Goal: Transaction & Acquisition: Purchase product/service

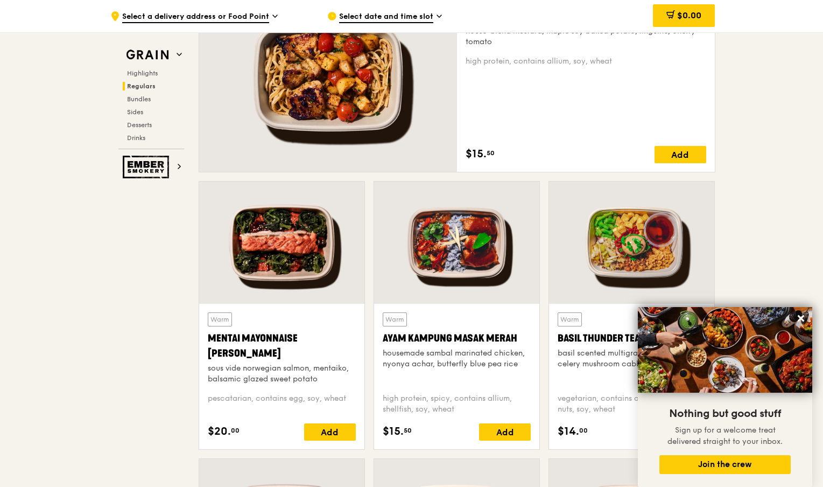
scroll to position [934, 0]
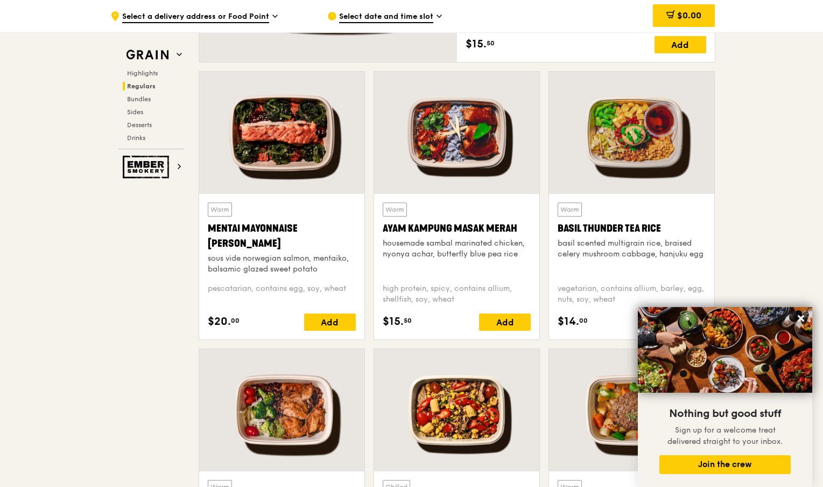
click at [298, 255] on div "sous vide norwegian salmon, mentaiko, balsamic glazed sweet potato" at bounding box center [282, 264] width 148 height 22
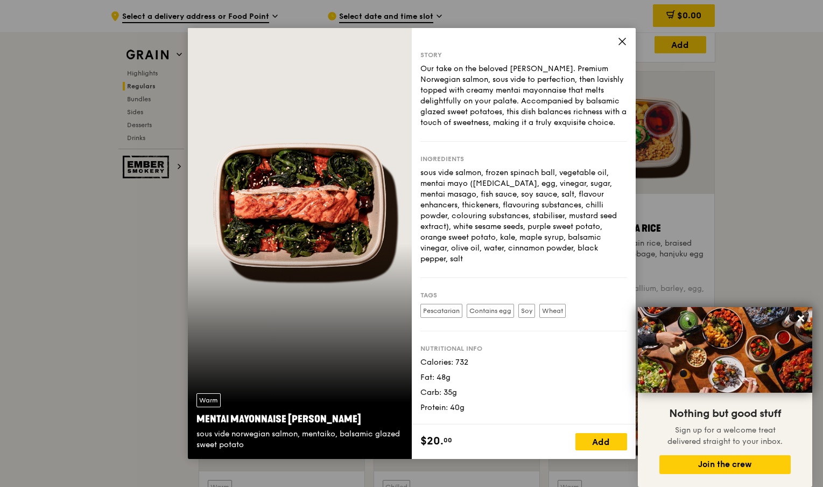
click at [625, 43] on icon at bounding box center [623, 42] width 10 height 10
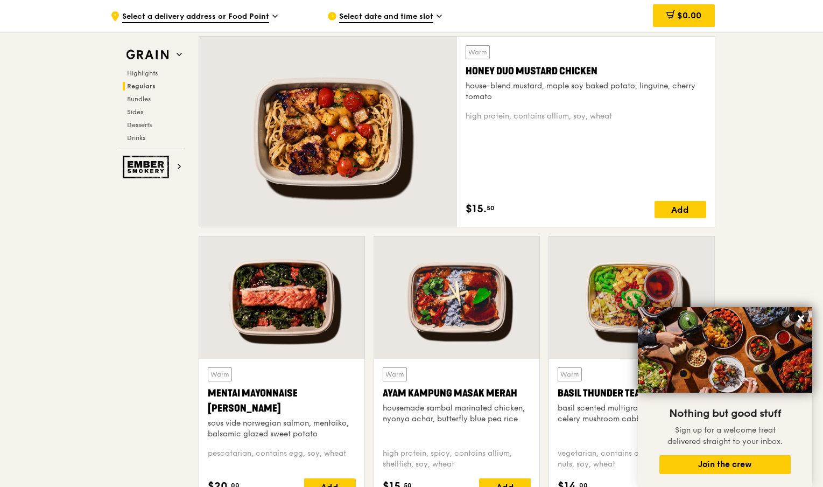
scroll to position [714, 0]
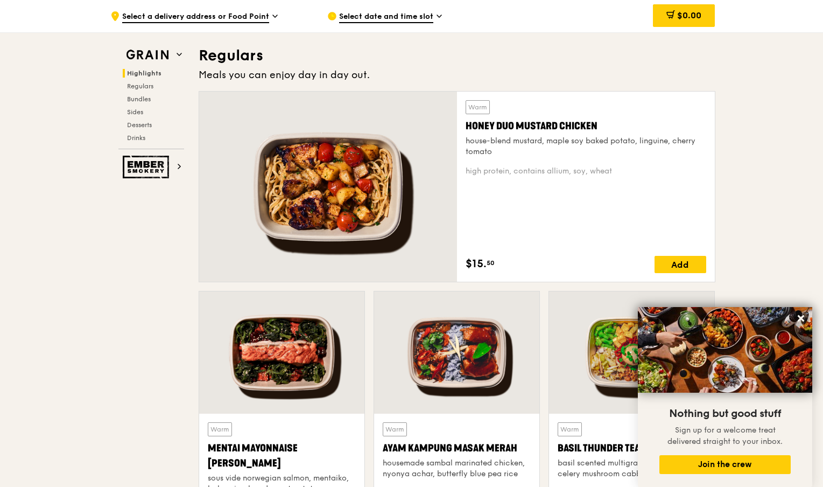
click at [403, 192] on div at bounding box center [328, 187] width 258 height 190
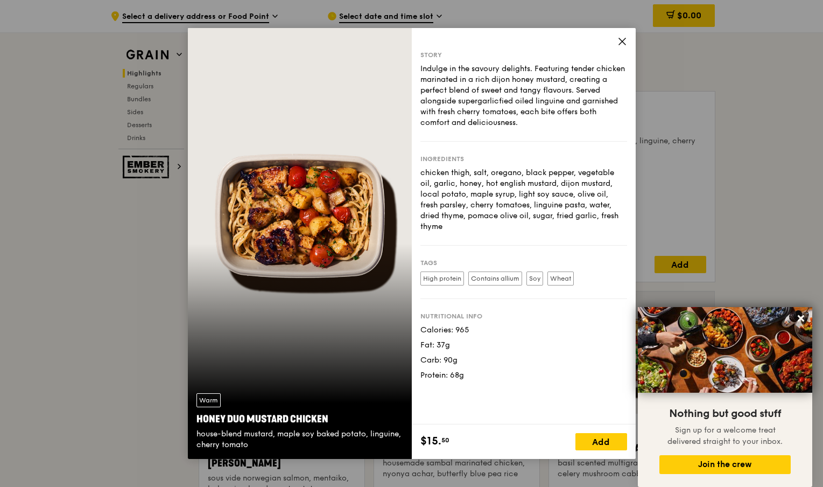
click at [622, 37] on div "Story Indulge in the savoury delights. Featuring tender chicken marinated in a …" at bounding box center [524, 226] width 224 height 396
click at [620, 36] on div "Story Indulge in the savoury delights. Featuring tender chicken marinated in a …" at bounding box center [524, 226] width 224 height 396
click at [620, 44] on icon at bounding box center [622, 41] width 6 height 6
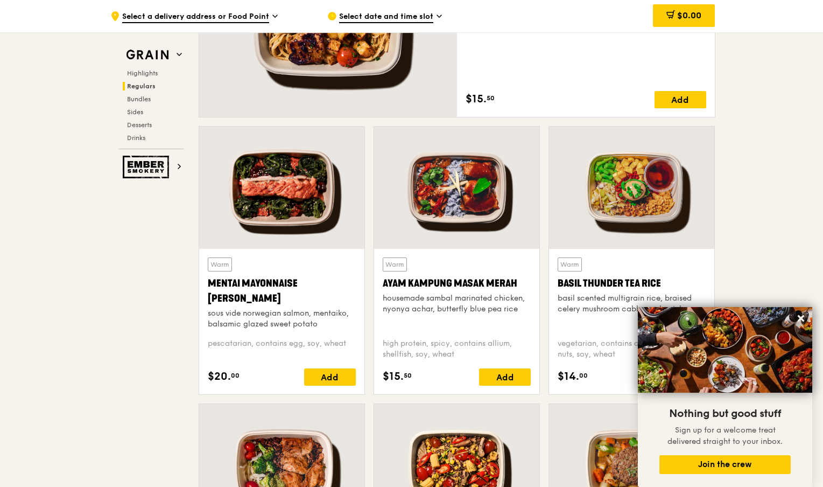
scroll to position [934, 0]
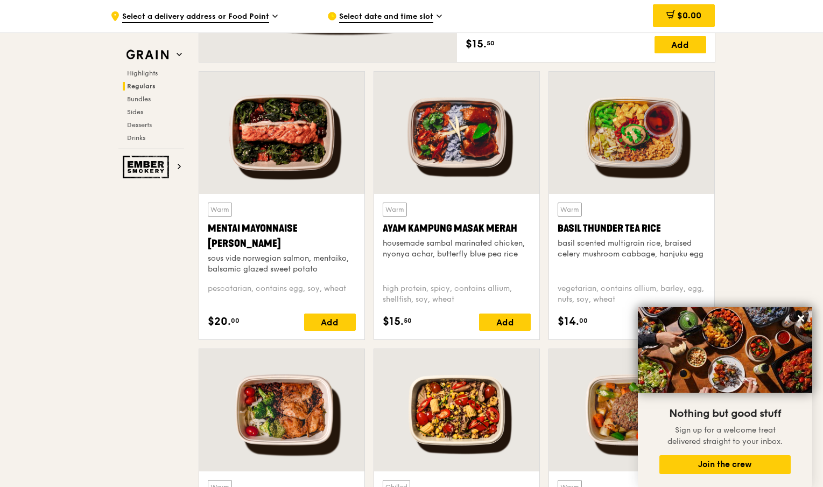
click at [478, 167] on div at bounding box center [456, 133] width 165 height 122
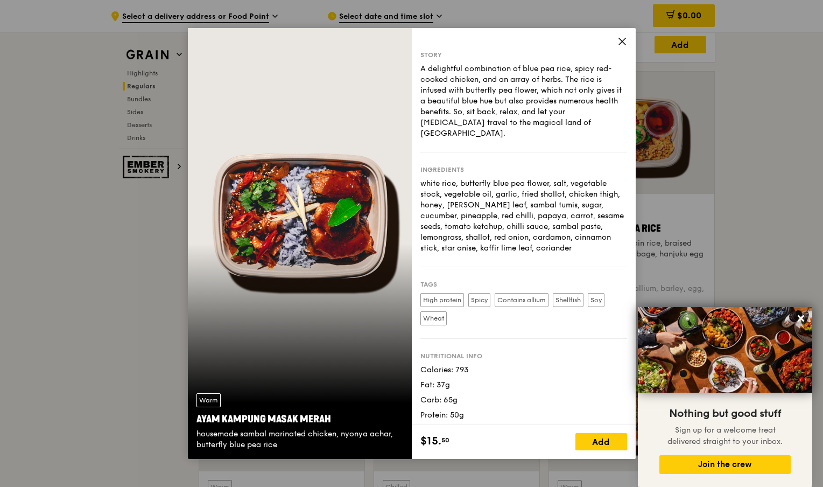
click at [621, 41] on icon at bounding box center [622, 41] width 6 height 6
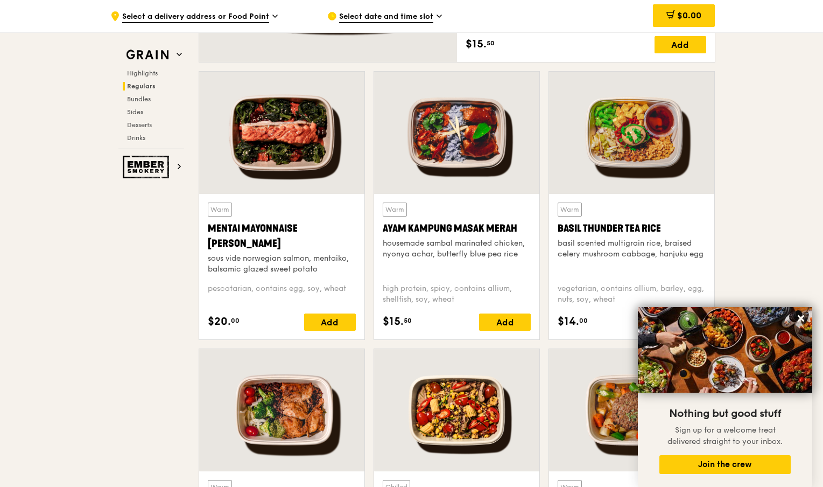
click at [656, 143] on div at bounding box center [631, 133] width 165 height 122
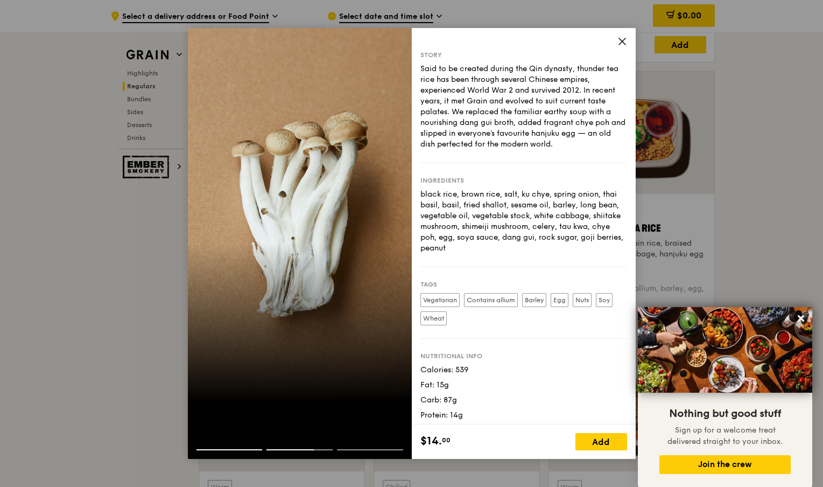
click at [618, 38] on icon at bounding box center [623, 42] width 10 height 10
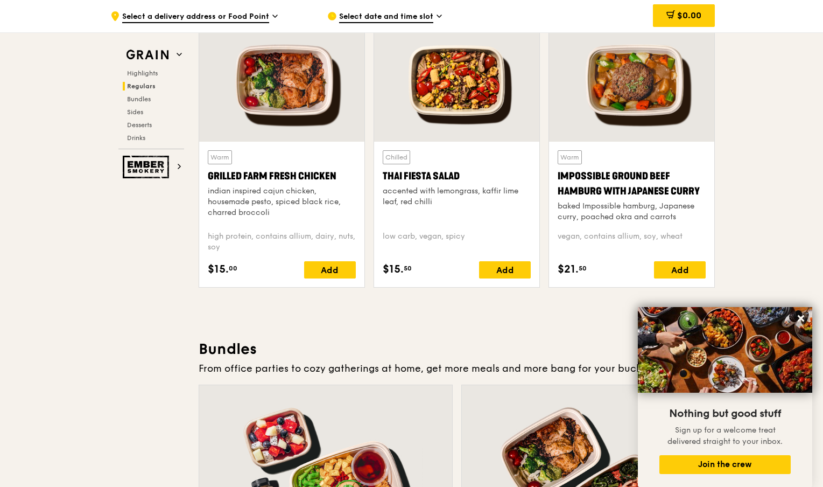
scroll to position [1252, 0]
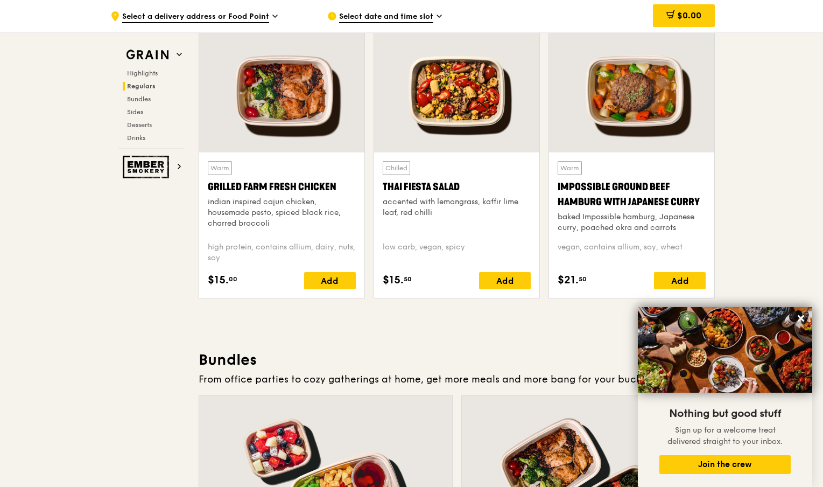
click at [293, 105] on div at bounding box center [281, 91] width 165 height 122
click at [451, 95] on div at bounding box center [456, 91] width 165 height 122
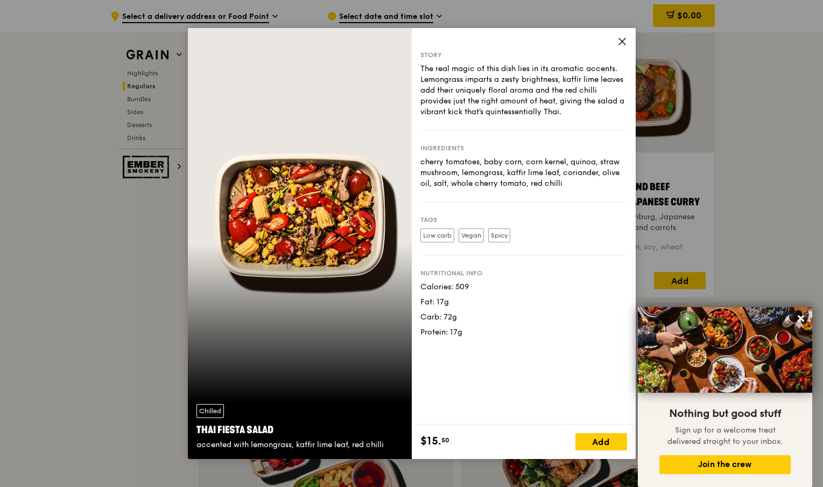
click at [624, 45] on icon at bounding box center [623, 42] width 10 height 10
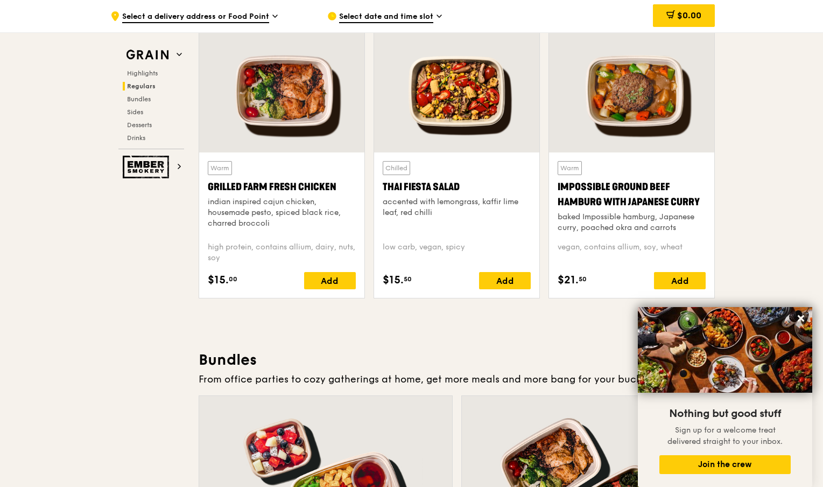
click at [670, 86] on div at bounding box center [631, 91] width 165 height 122
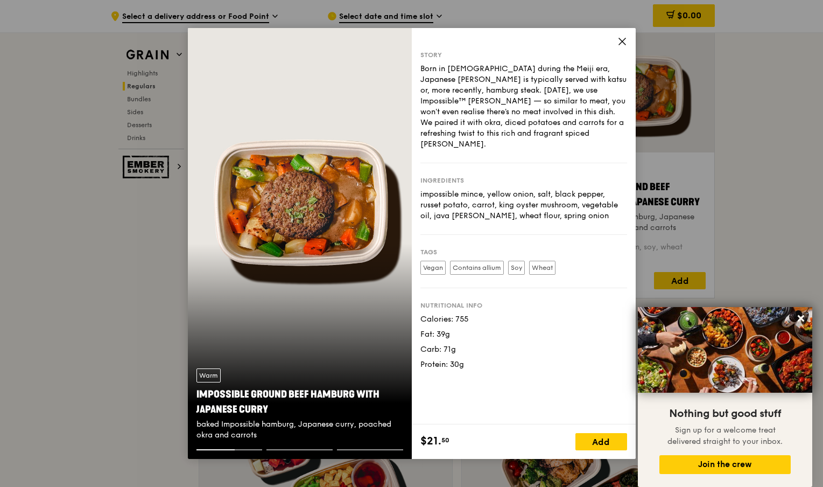
click at [615, 41] on div "Story Born in [DEMOGRAPHIC_DATA] during the Meiji era, Japanese [PERSON_NAME] i…" at bounding box center [524, 226] width 224 height 396
click at [622, 41] on icon at bounding box center [623, 42] width 10 height 10
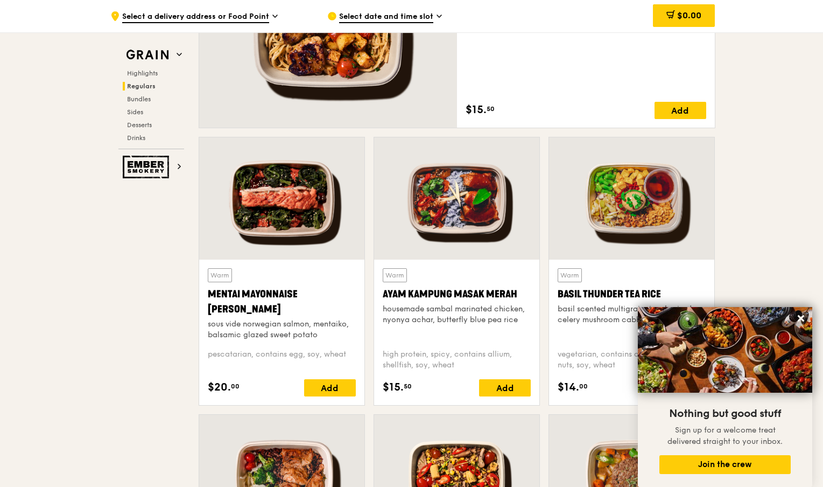
scroll to position [978, 0]
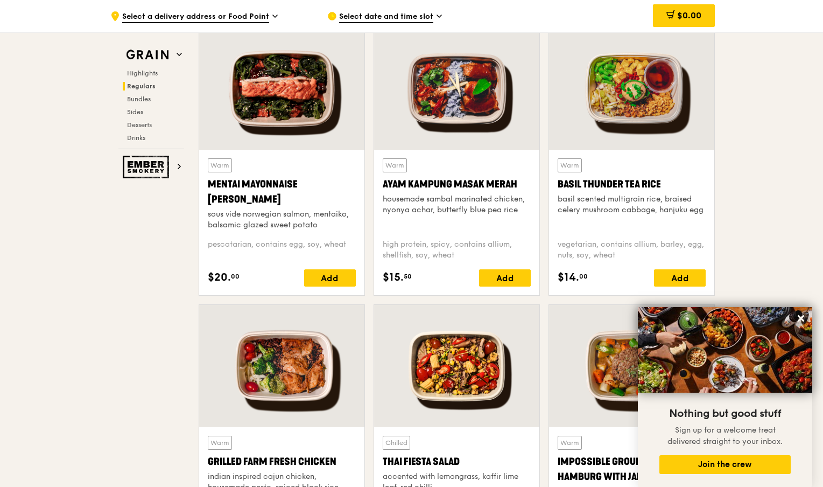
click at [643, 172] on div "Warm Basil Thunder Tea [PERSON_NAME] scented multigrain rice, braised celery mu…" at bounding box center [632, 194] width 148 height 72
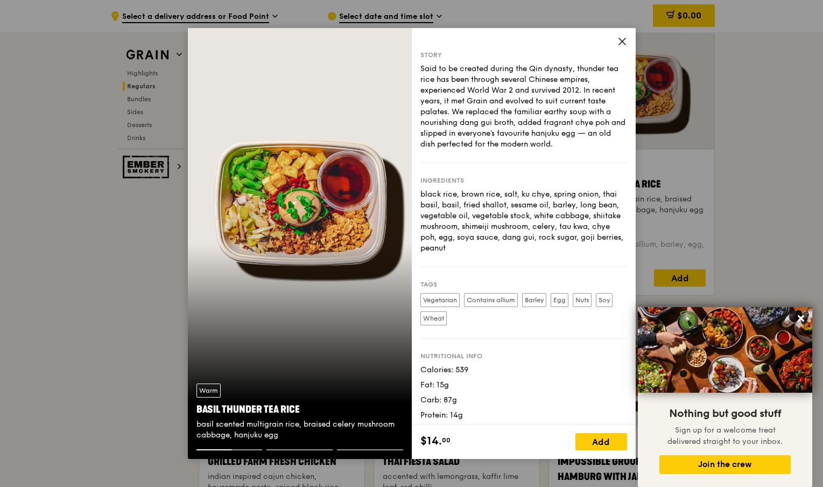
click at [626, 41] on div "Story Said to be created during the Qin dynasty, thunder tea rice has been thro…" at bounding box center [524, 226] width 224 height 396
click at [626, 42] on icon at bounding box center [623, 42] width 10 height 10
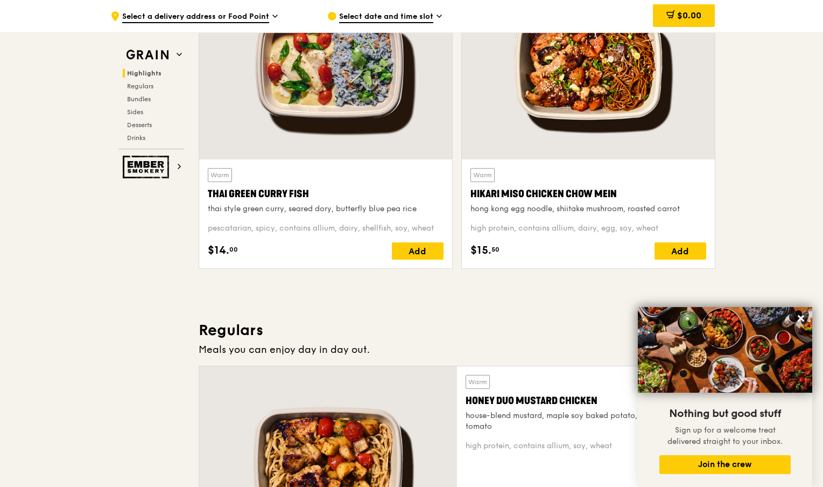
scroll to position [604, 0]
